Goal: Task Accomplishment & Management: Manage account settings

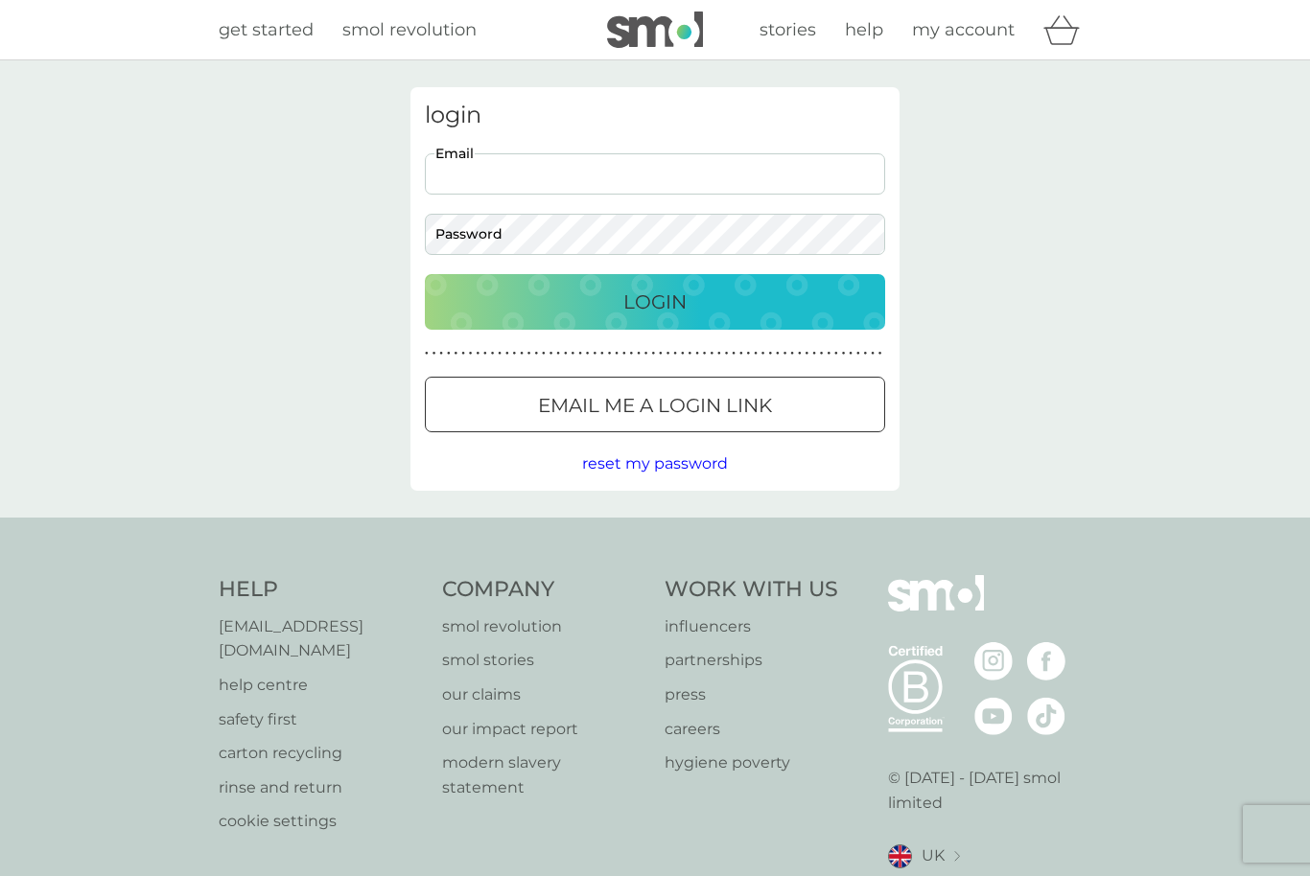
type input "[EMAIL_ADDRESS][DOMAIN_NAME]"
click at [655, 301] on button "Login" at bounding box center [655, 302] width 460 height 56
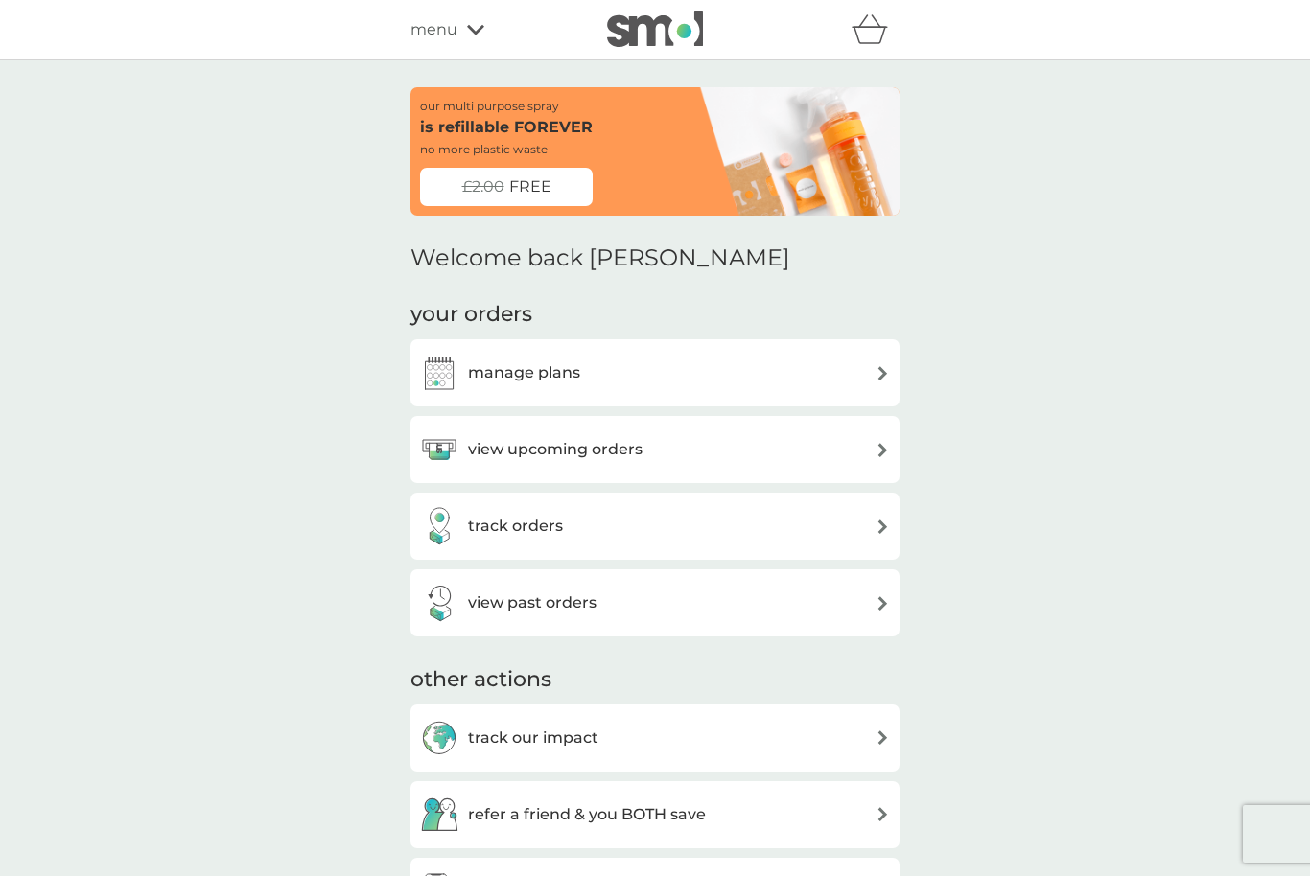
click at [855, 374] on div "manage plans" at bounding box center [655, 373] width 470 height 38
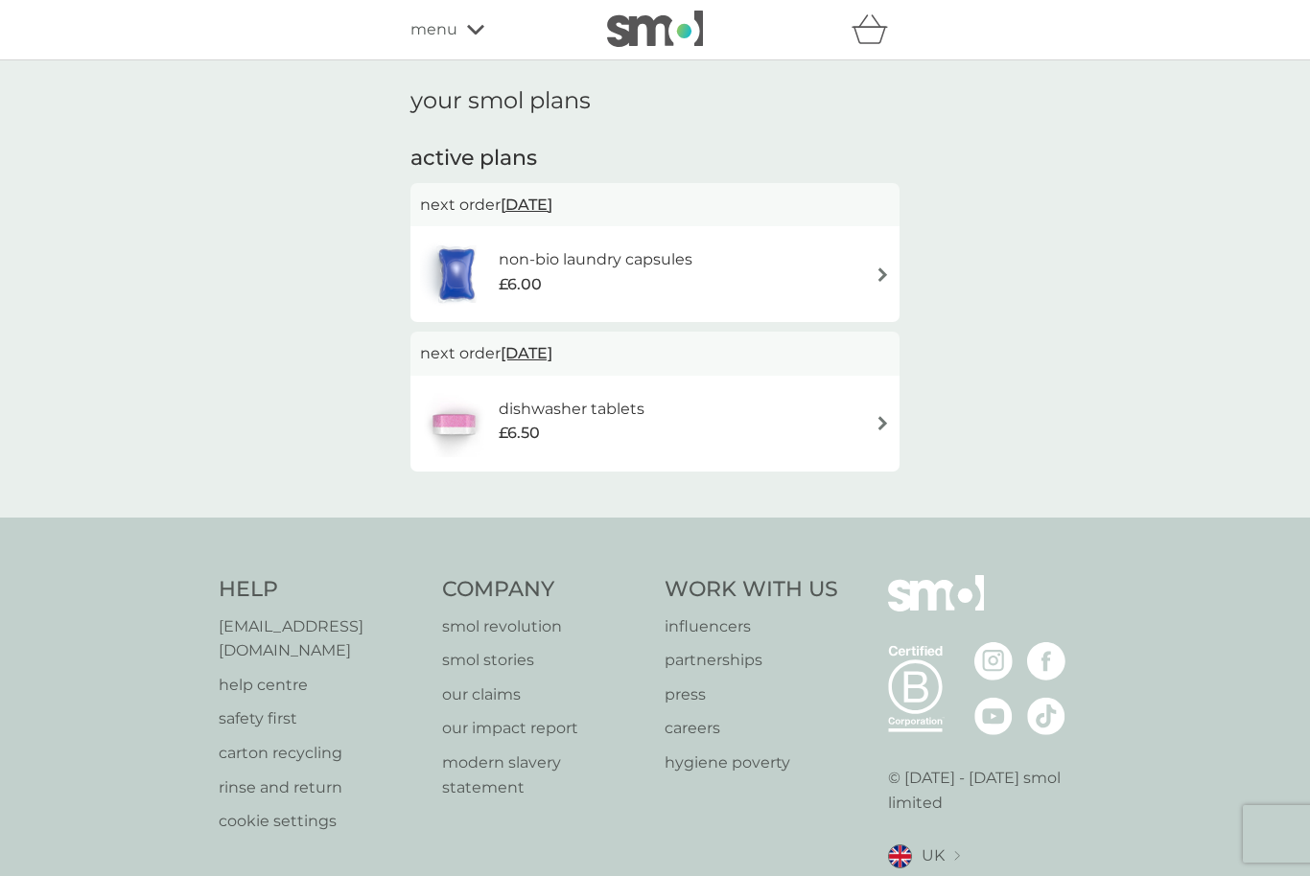
click at [872, 282] on div "non-bio laundry capsules £6.00" at bounding box center [655, 274] width 470 height 67
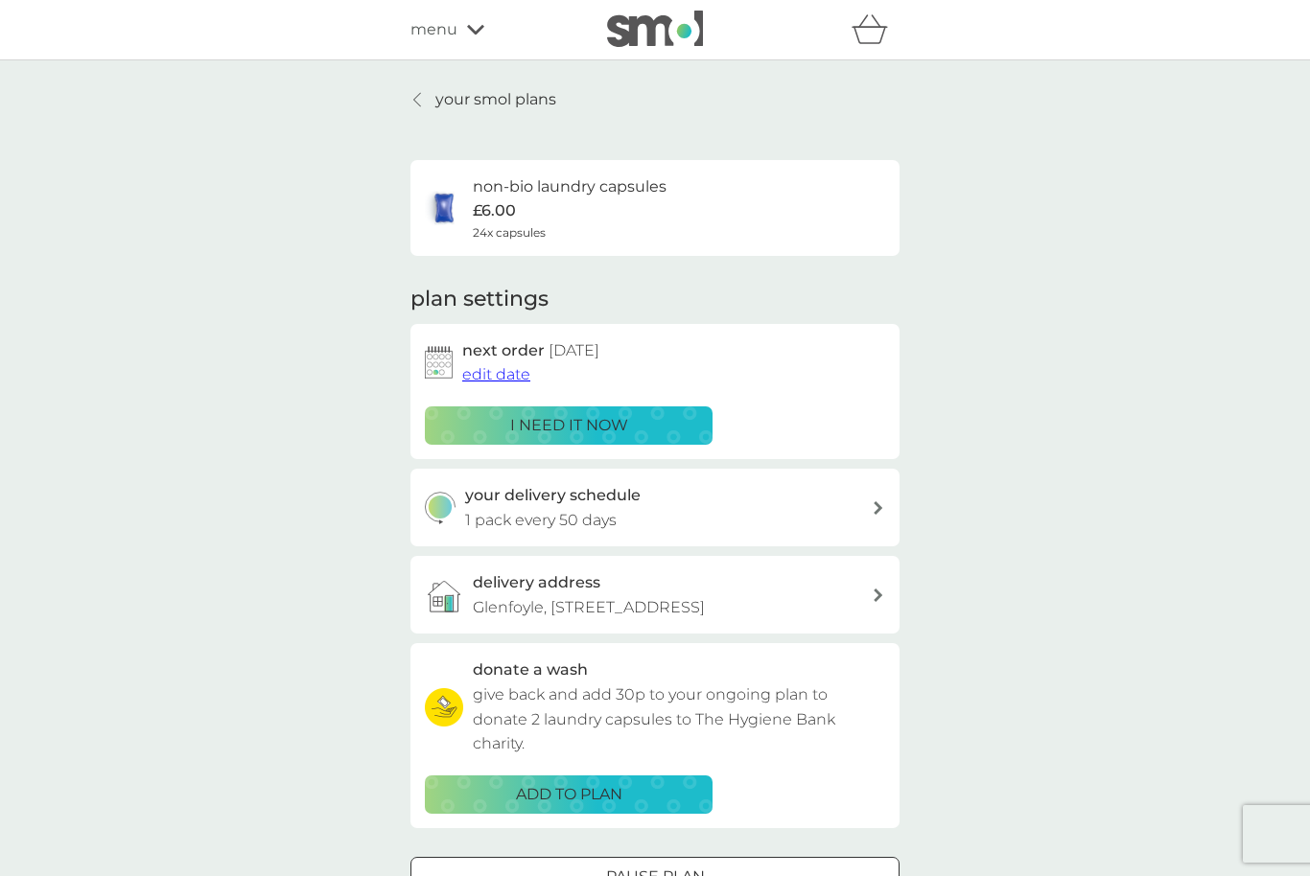
click at [645, 424] on div "i need it now" at bounding box center [568, 425] width 263 height 25
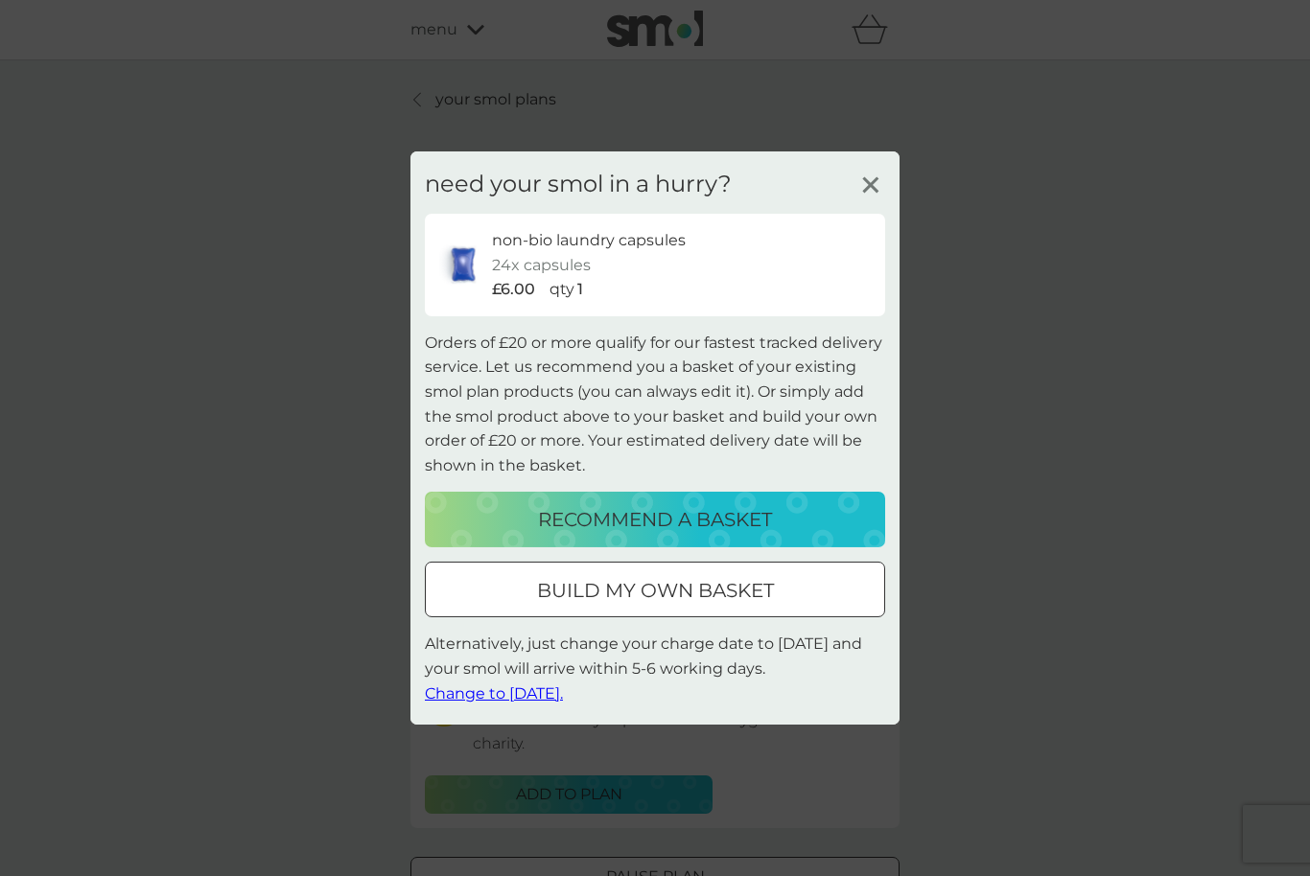
click at [543, 689] on span "Change to tomorrow." at bounding box center [494, 693] width 138 height 18
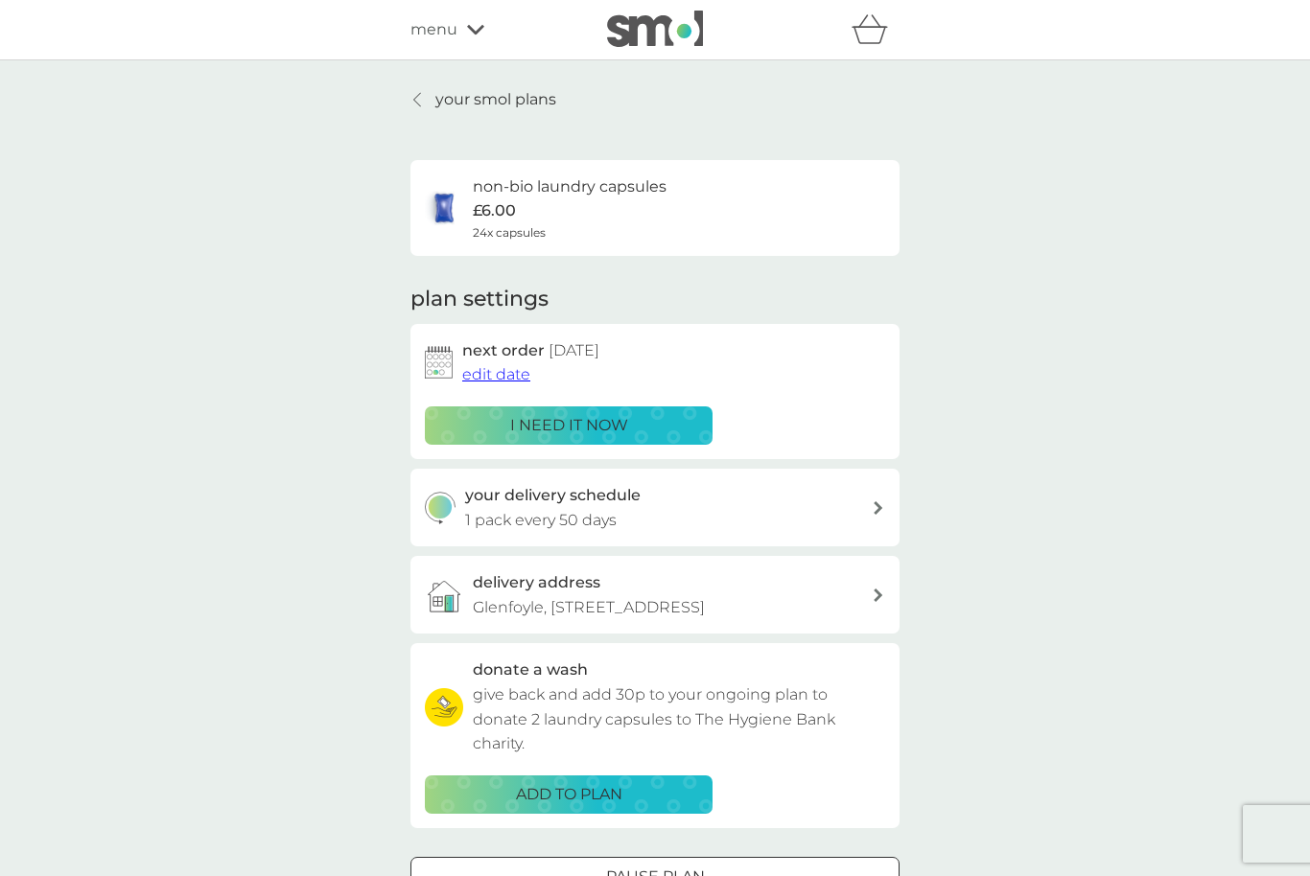
click at [859, 512] on div "your delivery schedule 1 pack every 50 days" at bounding box center [669, 507] width 408 height 49
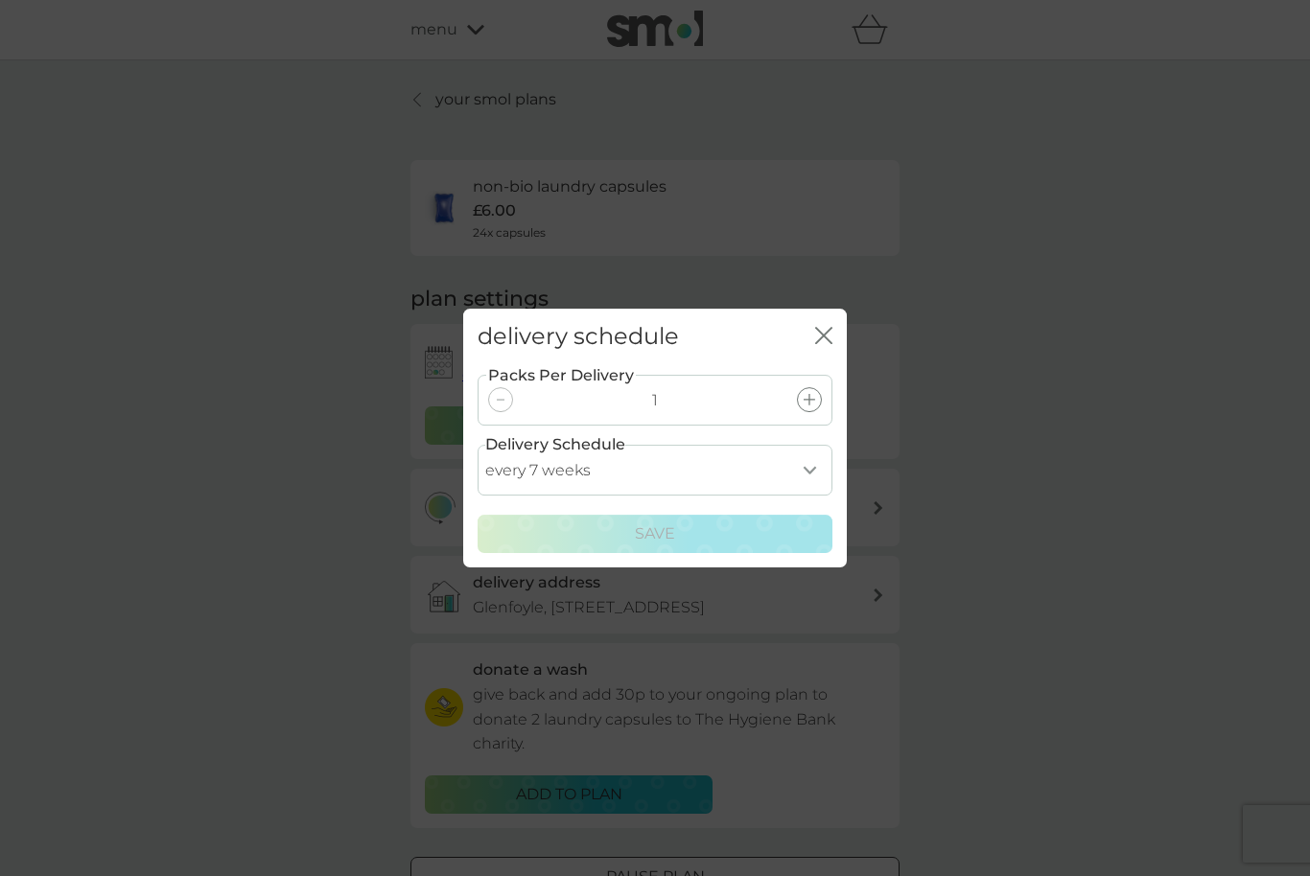
click at [803, 466] on select "every 1 week every 2 weeks every 3 weeks every 4 weeks every 5 weeks every 6 we…" at bounding box center [655, 470] width 355 height 51
select select "42"
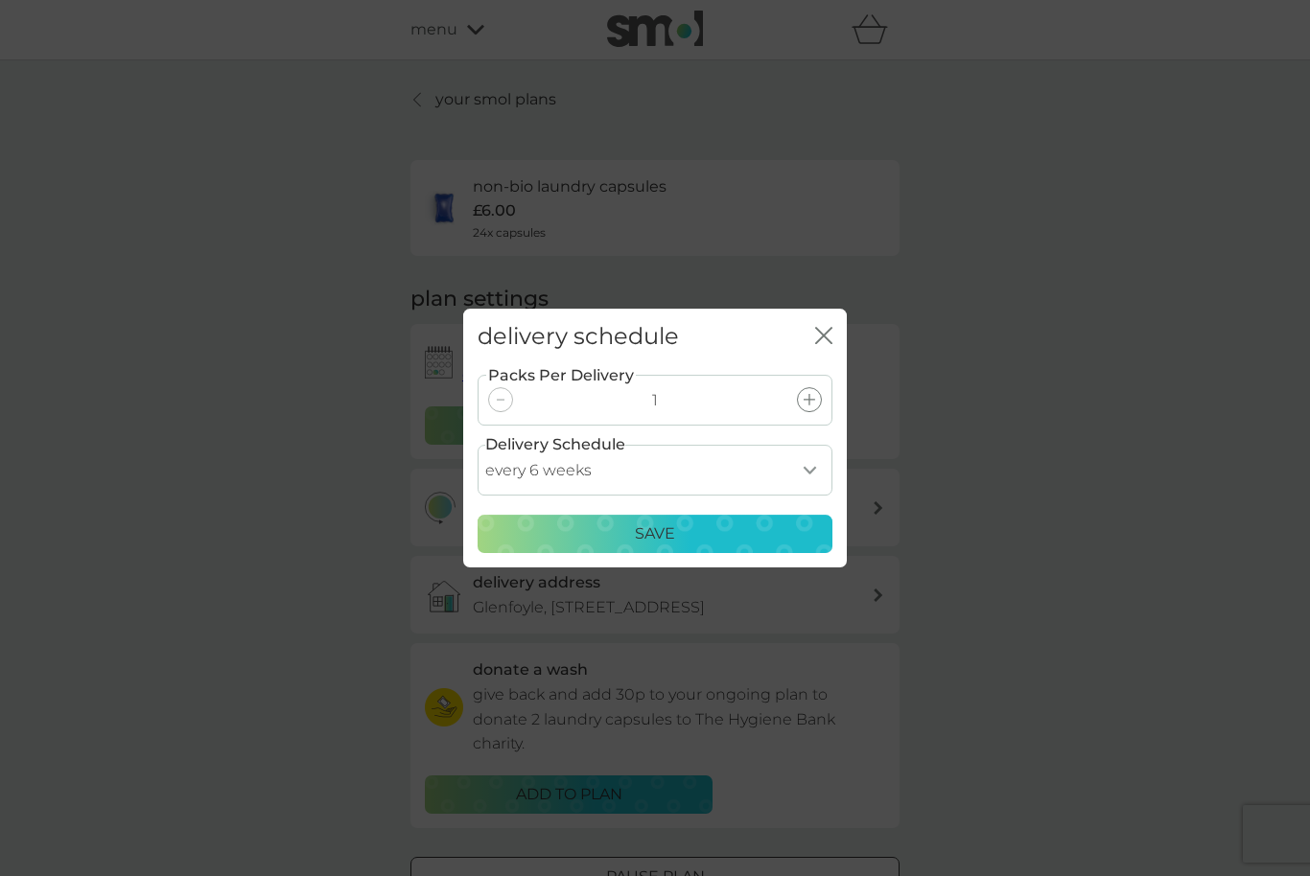
click at [690, 545] on div "Save" at bounding box center [655, 534] width 330 height 25
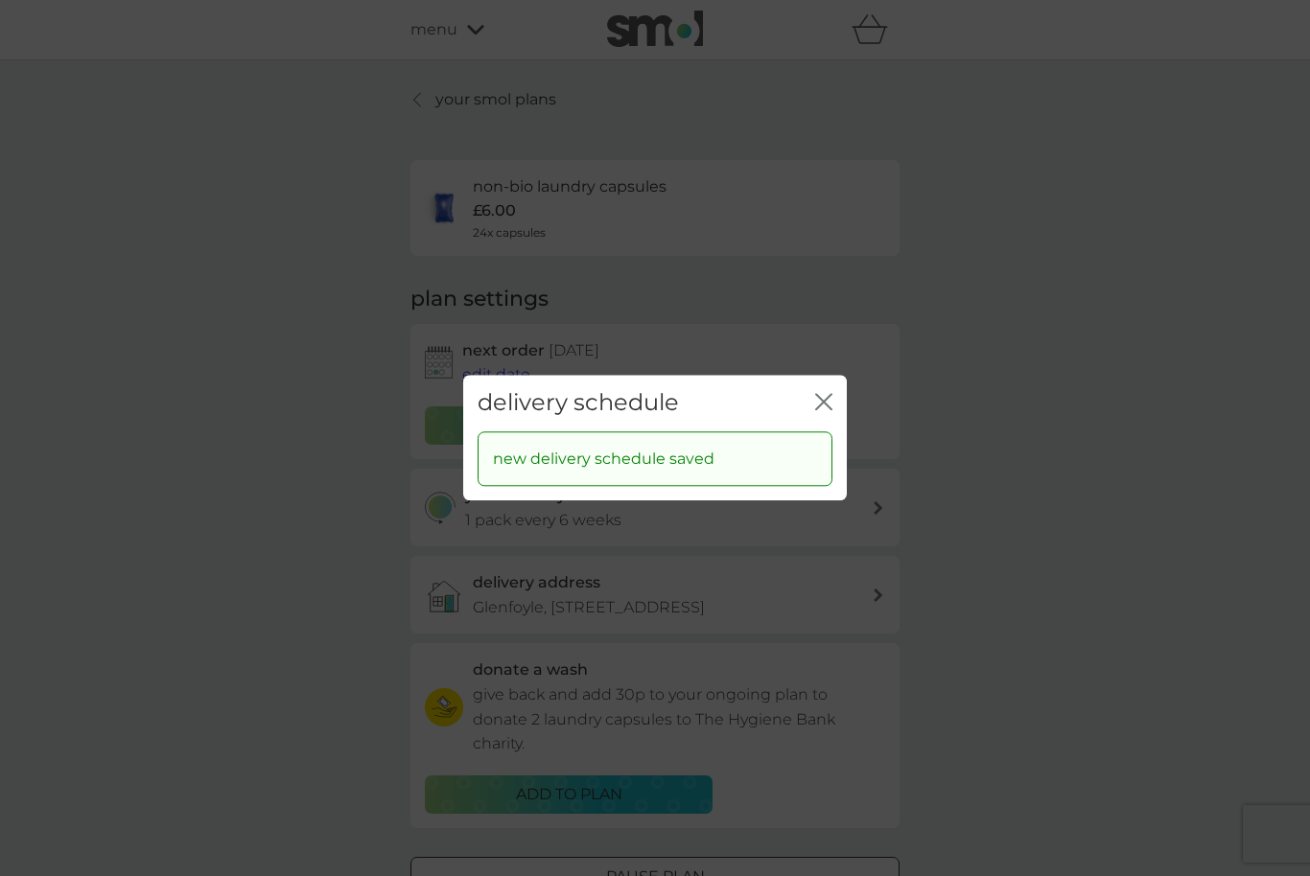
click at [1016, 566] on div "delivery schedule close new delivery schedule saved" at bounding box center [655, 438] width 1310 height 876
